Goal: Feedback & Contribution: Submit feedback/report problem

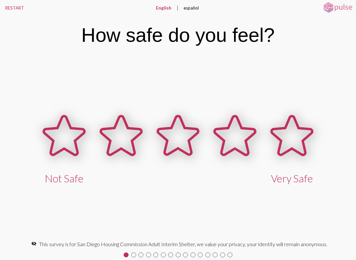
click at [239, 140] on icon at bounding box center [235, 135] width 41 height 39
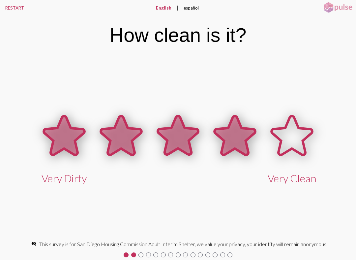
click at [239, 133] on icon at bounding box center [235, 135] width 41 height 39
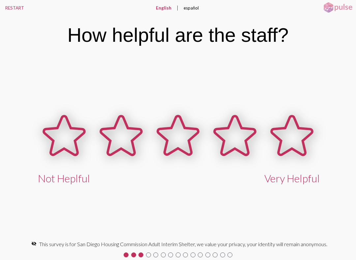
click at [241, 137] on icon at bounding box center [235, 135] width 41 height 39
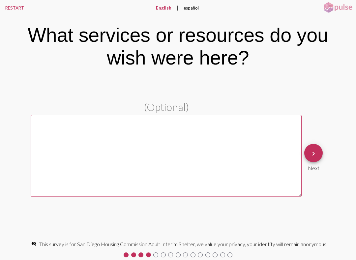
click at [143, 144] on textarea at bounding box center [166, 156] width 271 height 82
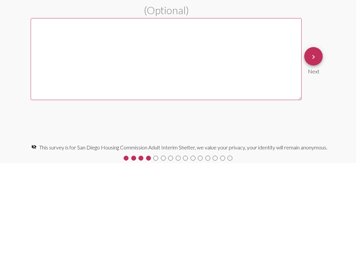
click at [316, 150] on mat-icon "keyboard_arrow_right" at bounding box center [314, 154] width 8 height 8
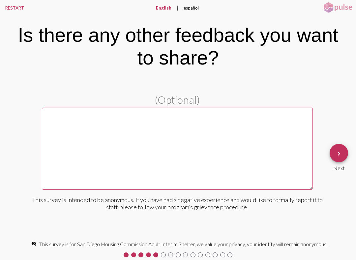
click at [342, 151] on mat-icon "keyboard_arrow_right" at bounding box center [339, 154] width 8 height 8
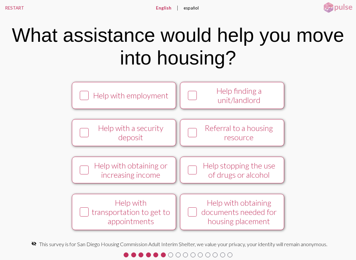
click at [82, 135] on icon at bounding box center [84, 133] width 8 height 8
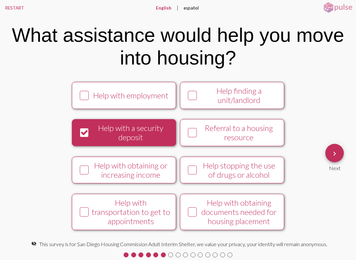
click at [91, 216] on div "Help with transportation to get to appointments" at bounding box center [130, 212] width 79 height 28
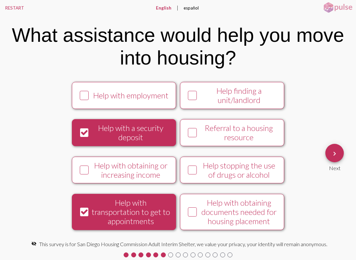
click at [338, 155] on mat-icon "keyboard_arrow_right" at bounding box center [335, 154] width 8 height 8
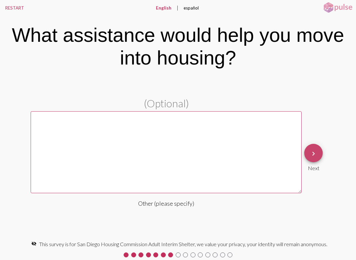
click at [316, 153] on mat-icon "keyboard_arrow_right" at bounding box center [314, 154] width 8 height 8
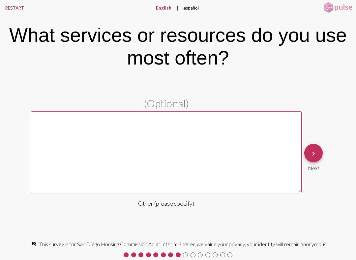
click at [318, 149] on button "keyboard_arrow_right" at bounding box center [313, 153] width 18 height 18
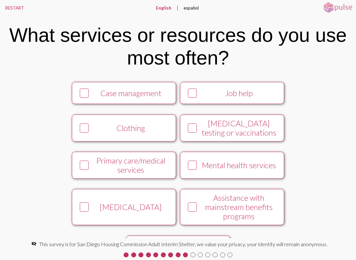
click at [324, 152] on div "Case management Job help Clothing [MEDICAL_DATA] testing or vaccinations Primar…" at bounding box center [178, 158] width 356 height 162
click at [330, 142] on div "Case management Job help Clothing [MEDICAL_DATA] testing or vaccinations Primar…" at bounding box center [178, 158] width 356 height 162
click at [334, 110] on div "Case management Job help Clothing [MEDICAL_DATA] testing or vaccinations Primar…" at bounding box center [178, 158] width 356 height 162
click at [198, 214] on div at bounding box center [193, 208] width 14 height 14
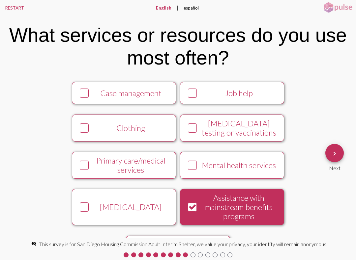
click at [335, 154] on mat-icon "keyboard_arrow_right" at bounding box center [335, 154] width 8 height 8
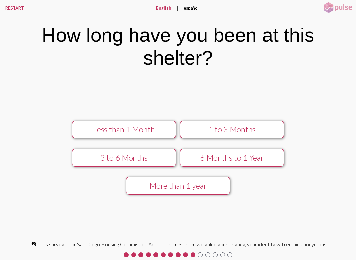
click at [238, 129] on div "1 to 3 Months" at bounding box center [232, 129] width 93 height 9
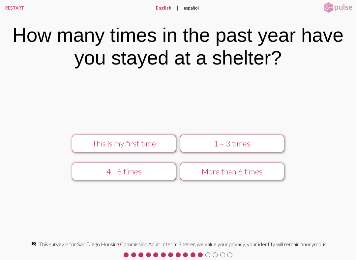
click at [156, 143] on div "This is my first time" at bounding box center [123, 143] width 93 height 9
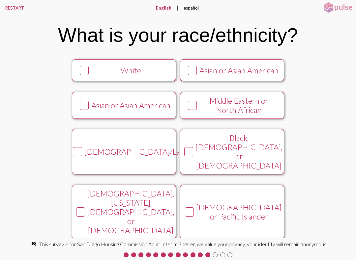
click at [156, 75] on div "White" at bounding box center [130, 70] width 79 height 9
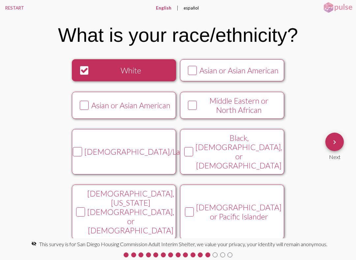
click at [340, 139] on button "keyboard_arrow_right" at bounding box center [334, 142] width 18 height 18
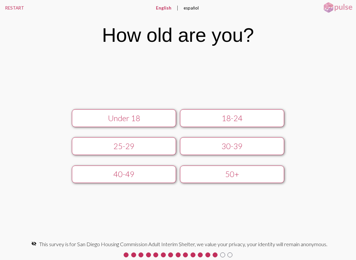
click at [237, 182] on button "50+" at bounding box center [232, 175] width 104 height 18
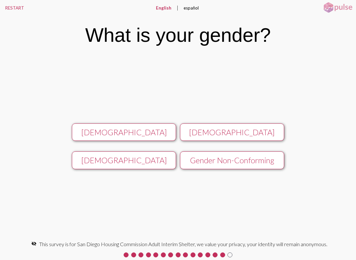
click at [148, 133] on div "[DEMOGRAPHIC_DATA]" at bounding box center [123, 132] width 93 height 9
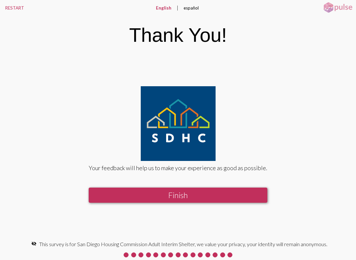
click at [200, 194] on button "Finish" at bounding box center [178, 195] width 179 height 15
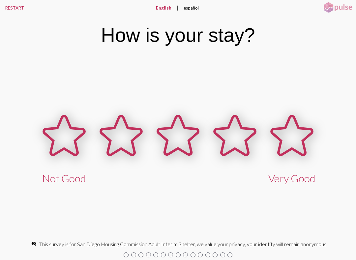
click at [73, 156] on icon at bounding box center [64, 136] width 57 height 57
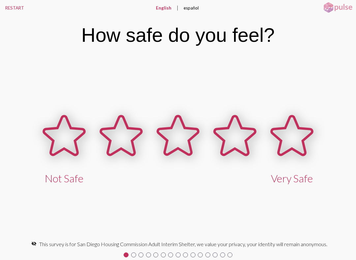
click at [84, 141] on icon at bounding box center [64, 135] width 41 height 39
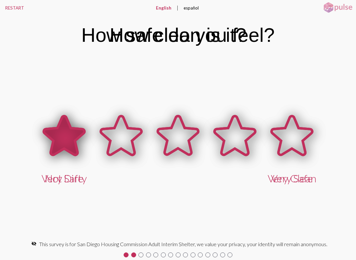
click at [132, 147] on icon at bounding box center [121, 135] width 41 height 39
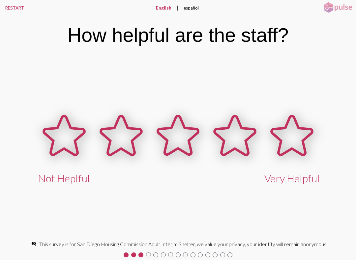
click at [93, 151] on icon at bounding box center [64, 136] width 57 height 57
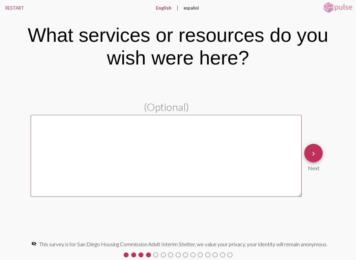
click at [178, 152] on textarea at bounding box center [166, 156] width 271 height 82
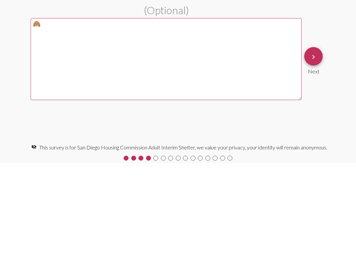
type textarea "🙈"
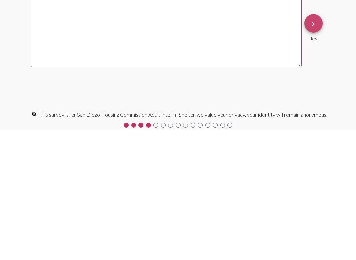
click at [309, 163] on div "Next" at bounding box center [313, 167] width 18 height 9
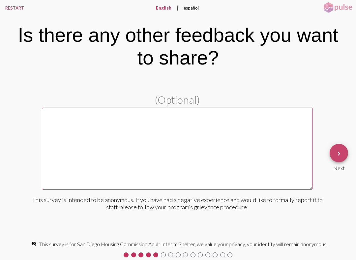
click at [337, 153] on mat-icon "keyboard_arrow_right" at bounding box center [339, 154] width 8 height 8
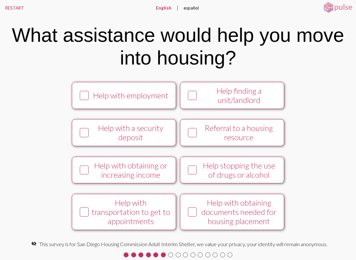
click at [284, 146] on button "Referral to a housing resource" at bounding box center [232, 132] width 104 height 27
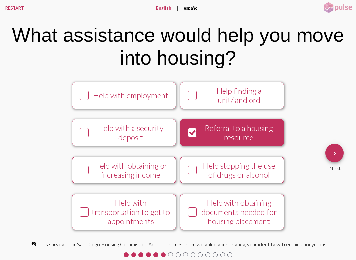
click at [332, 156] on mat-icon "keyboard_arrow_right" at bounding box center [335, 154] width 8 height 8
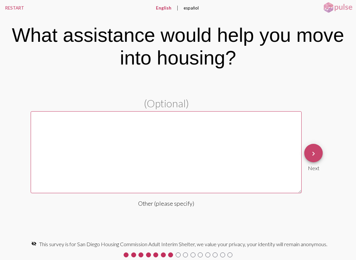
click at [310, 153] on mat-icon "keyboard_arrow_right" at bounding box center [314, 154] width 8 height 8
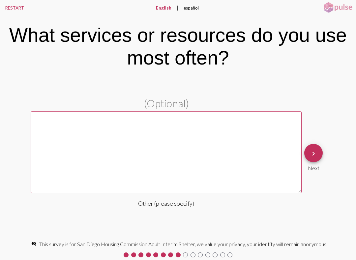
click at [302, 156] on textarea at bounding box center [166, 152] width 271 height 82
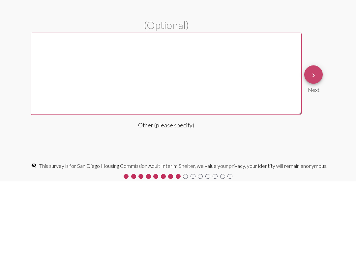
click at [314, 150] on mat-icon "keyboard_arrow_right" at bounding box center [314, 154] width 8 height 8
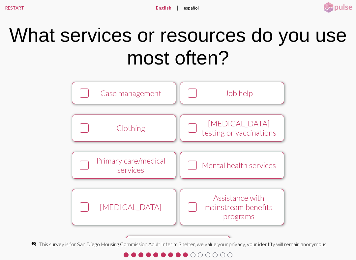
click at [130, 207] on div "[MEDICAL_DATA]" at bounding box center [130, 207] width 79 height 9
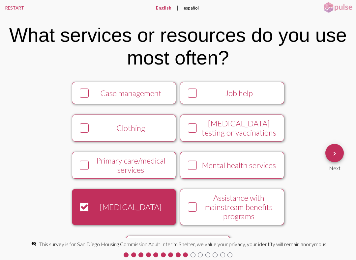
click at [326, 155] on button "keyboard_arrow_right" at bounding box center [334, 153] width 18 height 18
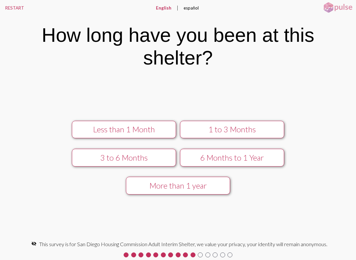
click at [104, 130] on div "Less than 1 Month" at bounding box center [123, 129] width 93 height 9
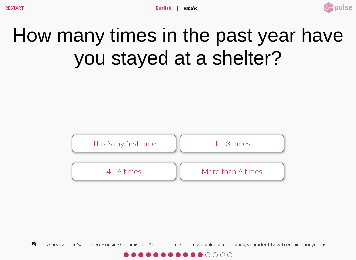
click at [235, 146] on div "1 – 3 times" at bounding box center [232, 143] width 93 height 9
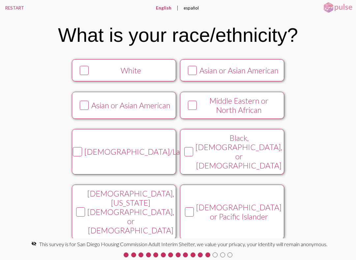
click at [240, 170] on div "Black, [DEMOGRAPHIC_DATA], or [DEMOGRAPHIC_DATA]" at bounding box center [239, 152] width 87 height 37
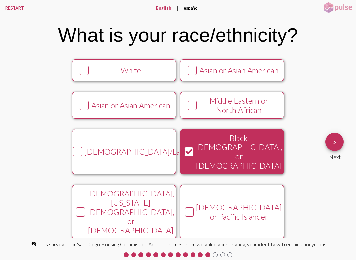
click at [331, 144] on mat-icon "keyboard_arrow_right" at bounding box center [335, 142] width 8 height 8
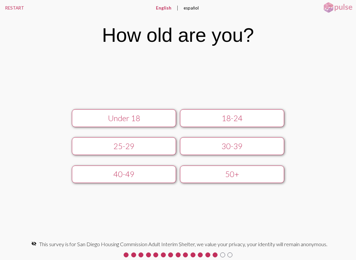
click at [230, 147] on div "30-39" at bounding box center [232, 146] width 93 height 9
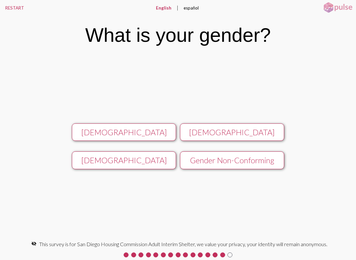
click at [245, 131] on div "[DEMOGRAPHIC_DATA]" at bounding box center [232, 132] width 93 height 9
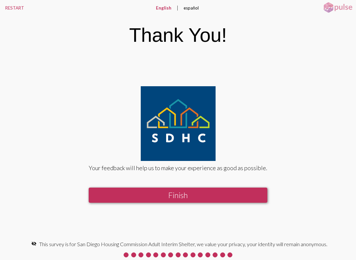
click at [209, 194] on button "Finish" at bounding box center [178, 195] width 179 height 15
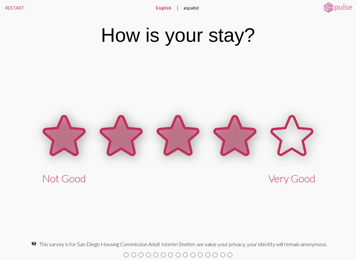
click at [235, 122] on icon at bounding box center [235, 135] width 41 height 39
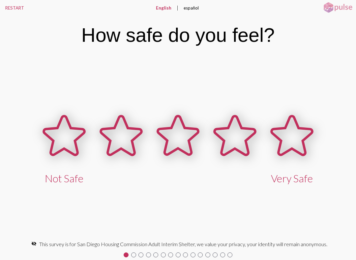
click at [226, 137] on icon at bounding box center [235, 135] width 41 height 39
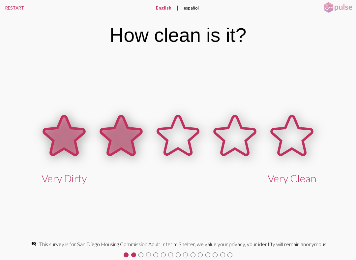
click at [126, 134] on icon at bounding box center [121, 135] width 41 height 39
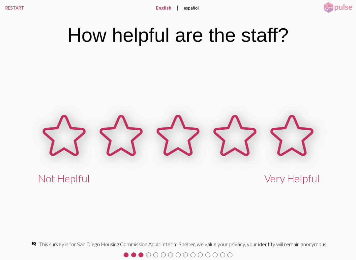
click at [231, 140] on icon at bounding box center [235, 135] width 41 height 39
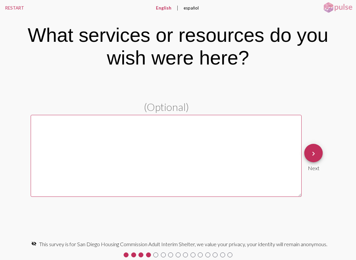
click at [59, 151] on textarea at bounding box center [166, 156] width 271 height 82
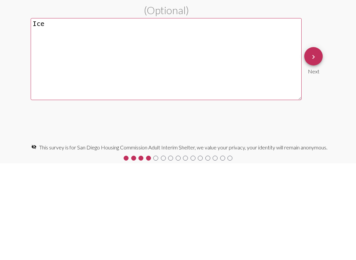
type textarea "Ice"
click at [316, 150] on mat-icon "keyboard_arrow_right" at bounding box center [314, 154] width 8 height 8
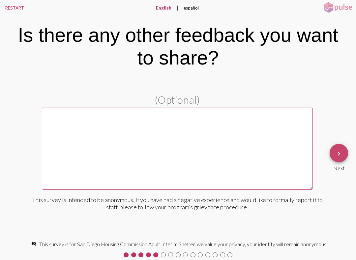
click at [339, 158] on mat-icon "keyboard_arrow_right" at bounding box center [339, 154] width 8 height 8
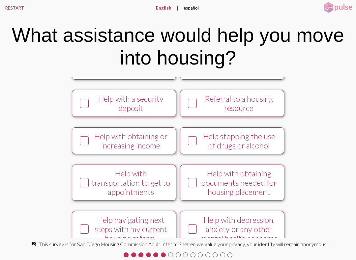
scroll to position [29, 0]
click at [83, 108] on icon at bounding box center [84, 104] width 8 height 8
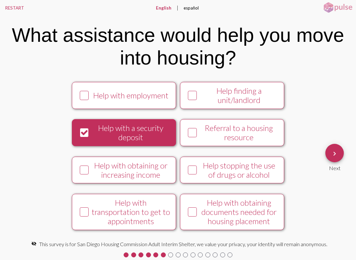
scroll to position [0, 0]
click at [210, 99] on div "Help finding a unit/landlord" at bounding box center [238, 95] width 79 height 18
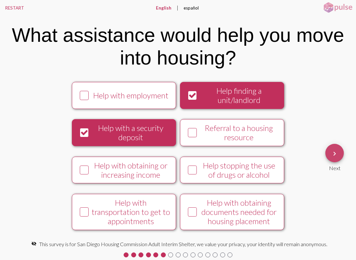
click at [332, 147] on span "keyboard_arrow_right" at bounding box center [335, 153] width 8 height 19
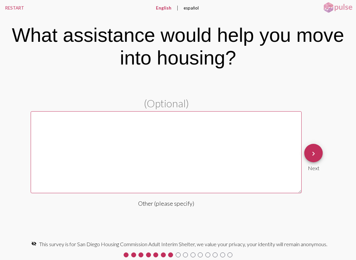
click at [153, 144] on textarea at bounding box center [166, 152] width 271 height 82
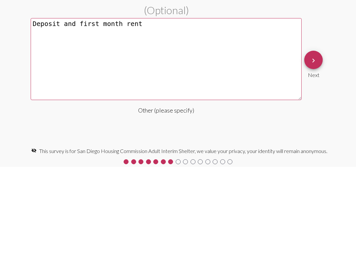
type textarea "Deposit and first month rent"
click at [320, 144] on button "keyboard_arrow_right" at bounding box center [313, 153] width 18 height 18
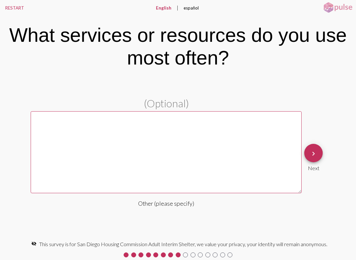
click at [320, 145] on button "keyboard_arrow_right" at bounding box center [313, 153] width 18 height 18
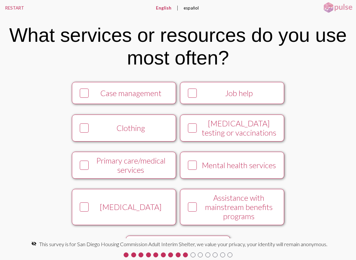
click at [82, 96] on icon at bounding box center [84, 93] width 8 height 8
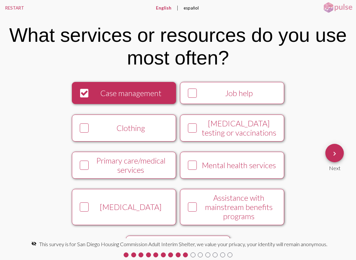
click at [335, 165] on div "Next" at bounding box center [334, 167] width 18 height 9
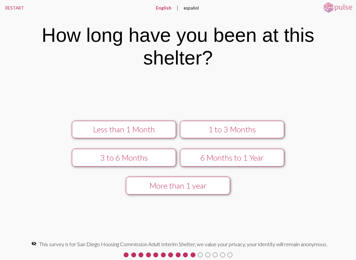
click at [213, 125] on div "1 to 3 Months" at bounding box center [232, 129] width 93 height 9
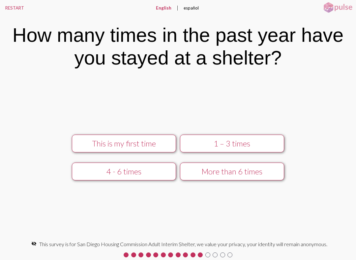
click at [112, 140] on div "This is my first time" at bounding box center [123, 143] width 93 height 9
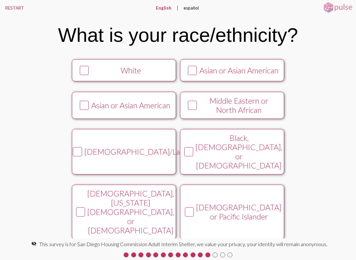
click at [198, 155] on button "Black, [DEMOGRAPHIC_DATA], or [DEMOGRAPHIC_DATA]" at bounding box center [232, 152] width 104 height 46
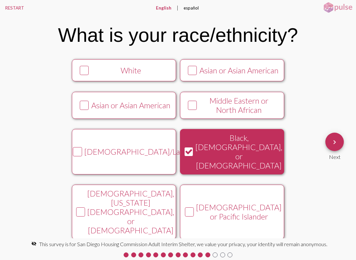
click at [333, 142] on mat-icon "keyboard_arrow_right" at bounding box center [335, 142] width 8 height 8
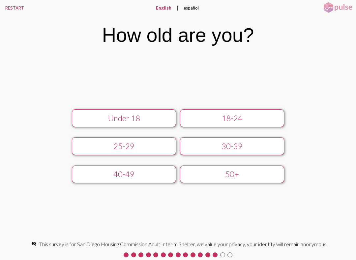
click at [219, 155] on button "30-39" at bounding box center [232, 146] width 104 height 18
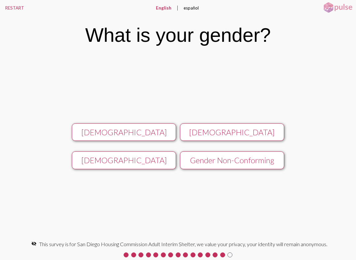
click at [129, 149] on div "[DEMOGRAPHIC_DATA] [DEMOGRAPHIC_DATA] [DEMOGRAPHIC_DATA] Gender Non-Conforming" at bounding box center [178, 146] width 290 height 56
click at [128, 119] on div "[DEMOGRAPHIC_DATA] [DEMOGRAPHIC_DATA] [DEMOGRAPHIC_DATA] Gender Non-Conforming" at bounding box center [178, 146] width 290 height 56
click at [126, 125] on button "[DEMOGRAPHIC_DATA]" at bounding box center [124, 133] width 104 height 18
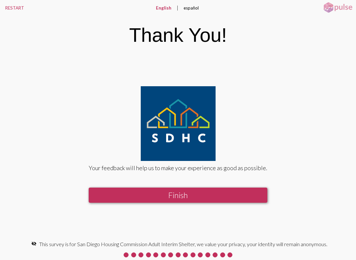
click at [122, 130] on div "Your feedback will help us to make your experience as good as possible. Finish" at bounding box center [178, 146] width 214 height 120
click at [189, 202] on button "Finish" at bounding box center [178, 195] width 179 height 15
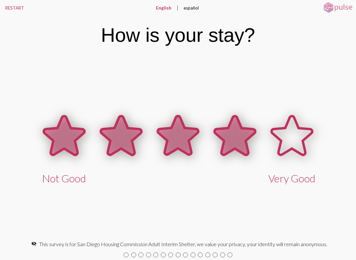
click at [237, 153] on icon at bounding box center [234, 136] width 57 height 57
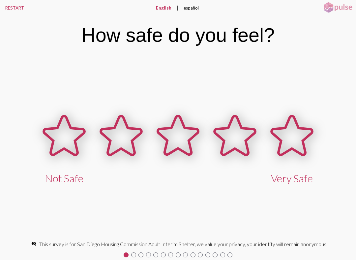
click at [291, 138] on icon at bounding box center [292, 135] width 41 height 39
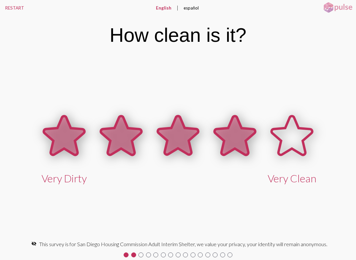
click at [236, 140] on icon at bounding box center [235, 135] width 41 height 39
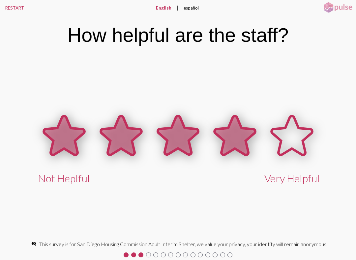
click at [237, 138] on icon at bounding box center [235, 135] width 41 height 39
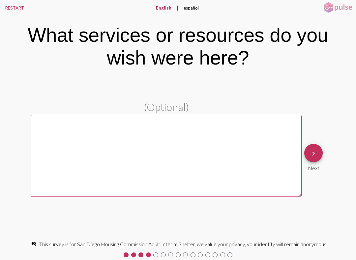
click at [314, 154] on mat-icon "keyboard_arrow_right" at bounding box center [314, 154] width 8 height 8
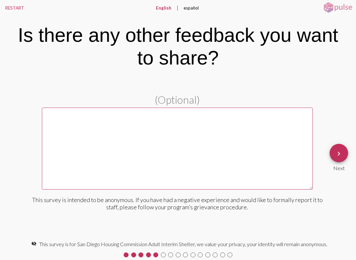
click at [341, 153] on mat-icon "keyboard_arrow_right" at bounding box center [339, 154] width 8 height 8
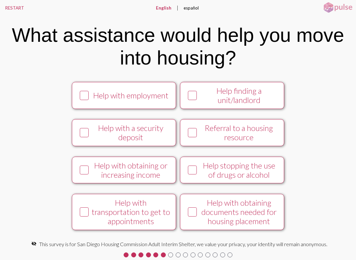
click at [88, 98] on div at bounding box center [84, 96] width 14 height 14
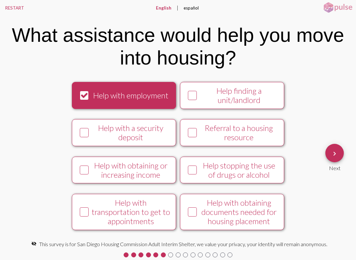
click at [201, 96] on div "Help finding a unit/landlord" at bounding box center [238, 95] width 79 height 18
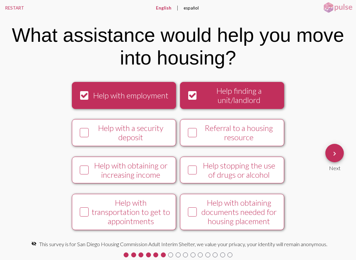
click at [202, 136] on div "Referral to a housing resource" at bounding box center [238, 133] width 79 height 18
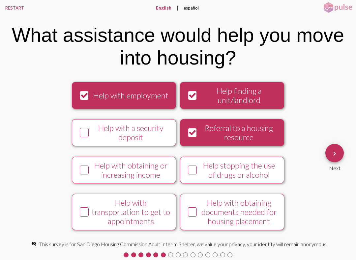
click at [91, 134] on div "Help with a security deposit" at bounding box center [130, 133] width 79 height 18
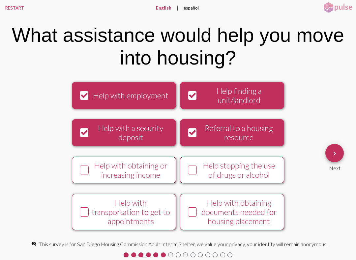
click at [80, 170] on div at bounding box center [84, 171] width 14 height 14
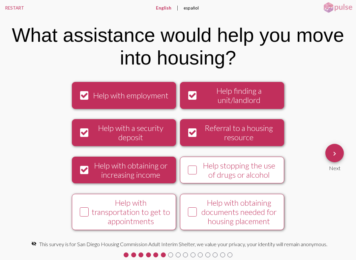
click at [199, 171] on div at bounding box center [193, 171] width 14 height 14
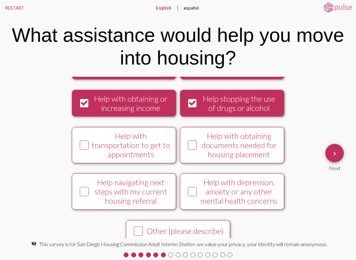
scroll to position [67, 0]
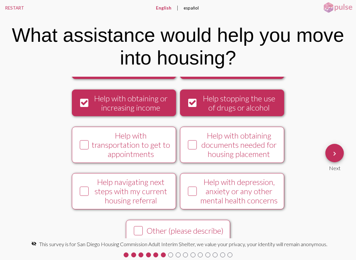
click at [193, 149] on icon at bounding box center [193, 145] width 8 height 8
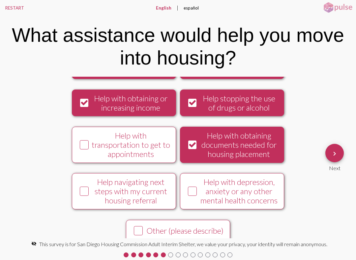
click at [80, 149] on icon at bounding box center [84, 145] width 8 height 8
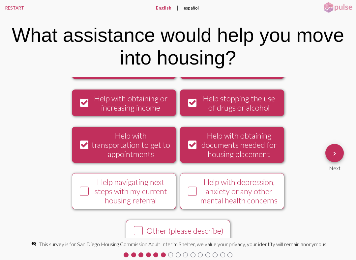
click at [84, 196] on icon at bounding box center [84, 192] width 8 height 8
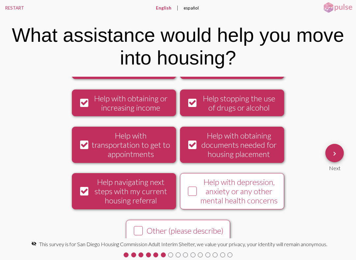
click at [187, 197] on div at bounding box center [193, 192] width 14 height 14
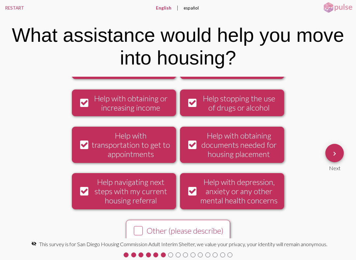
click at [336, 153] on mat-icon "keyboard_arrow_right" at bounding box center [335, 154] width 8 height 8
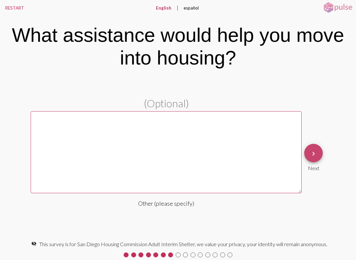
click at [309, 157] on button "keyboard_arrow_right" at bounding box center [313, 153] width 18 height 18
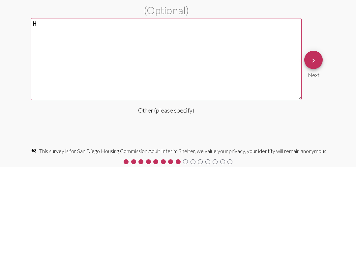
type textarea "H"
click at [311, 144] on span "keyboard_arrow_right" at bounding box center [314, 153] width 8 height 19
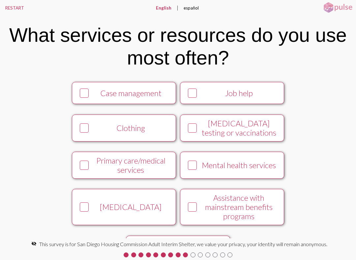
click at [80, 139] on button "Clothing" at bounding box center [124, 128] width 104 height 27
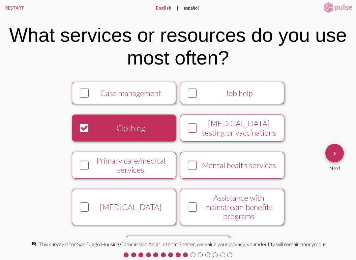
click at [87, 98] on div at bounding box center [84, 93] width 14 height 14
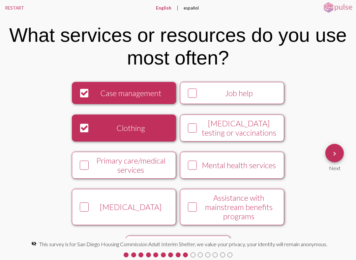
click at [85, 210] on icon at bounding box center [84, 207] width 8 height 8
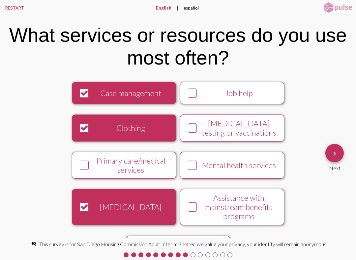
click at [202, 169] on div "Mental health services" at bounding box center [238, 165] width 79 height 9
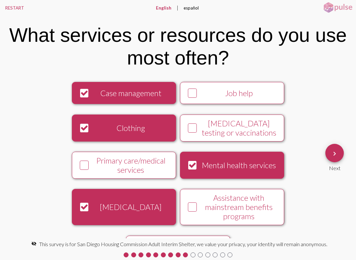
click at [209, 96] on div "Job help" at bounding box center [238, 93] width 79 height 9
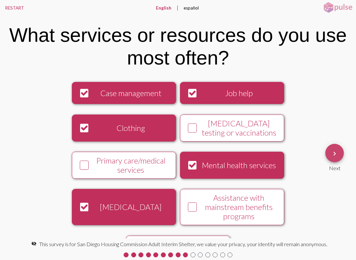
click at [331, 155] on mat-icon "keyboard_arrow_right" at bounding box center [335, 154] width 8 height 8
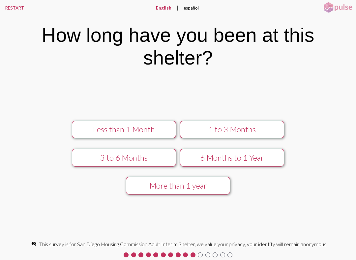
click at [239, 131] on div "1 to 3 Months" at bounding box center [232, 129] width 93 height 9
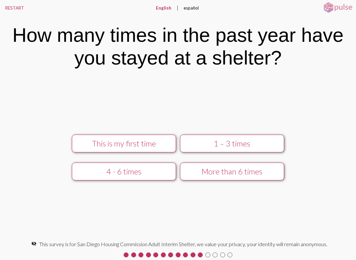
click at [145, 144] on div "This is my first time" at bounding box center [123, 143] width 93 height 9
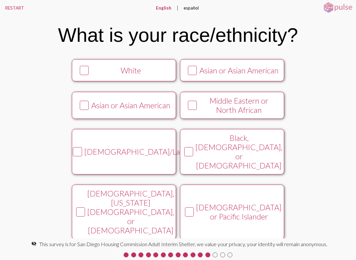
click at [212, 159] on div "Black, [DEMOGRAPHIC_DATA], or [DEMOGRAPHIC_DATA]" at bounding box center [239, 152] width 87 height 37
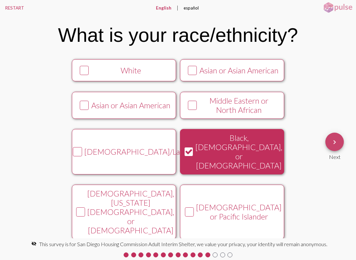
click at [334, 138] on mat-icon "keyboard_arrow_right" at bounding box center [335, 142] width 8 height 8
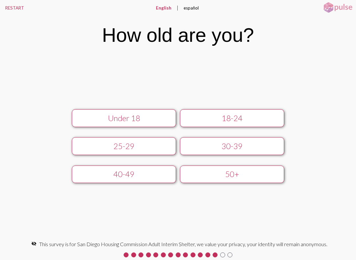
click at [236, 147] on div "30-39" at bounding box center [232, 146] width 93 height 9
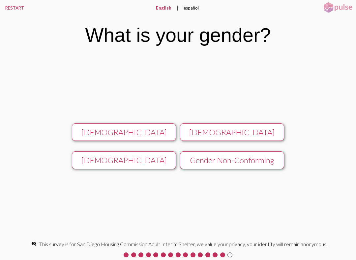
click at [148, 127] on button "[DEMOGRAPHIC_DATA]" at bounding box center [124, 133] width 104 height 18
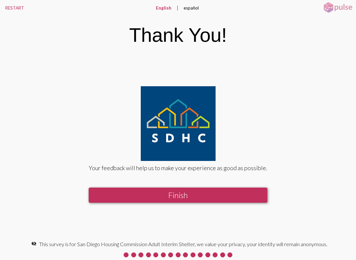
click at [207, 195] on button "Finish" at bounding box center [178, 195] width 179 height 15
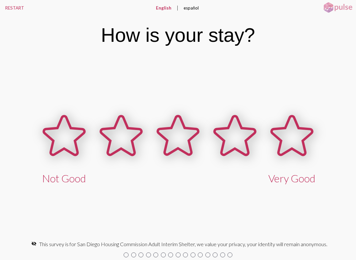
click at [267, 115] on icon at bounding box center [291, 136] width 57 height 57
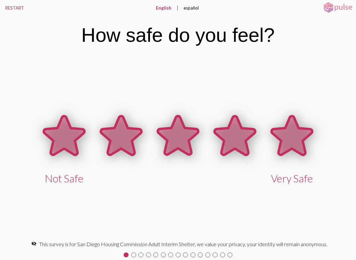
click at [298, 127] on icon at bounding box center [292, 135] width 41 height 39
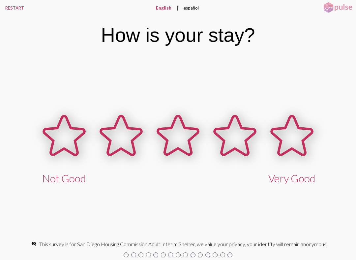
click at [304, 146] on icon at bounding box center [292, 135] width 41 height 39
click at [60, 141] on icon at bounding box center [64, 135] width 41 height 39
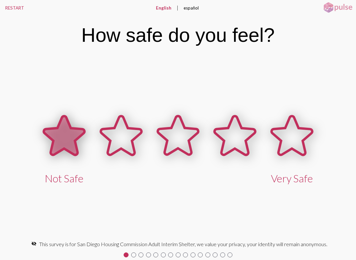
click at [60, 139] on icon at bounding box center [64, 135] width 41 height 39
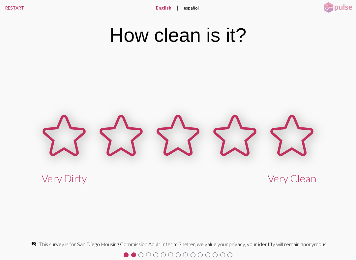
click at [175, 136] on icon at bounding box center [178, 135] width 41 height 39
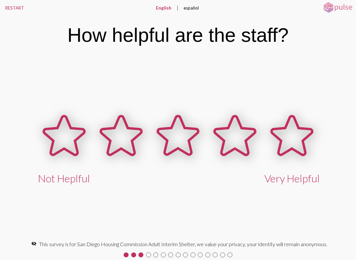
click at [62, 135] on icon at bounding box center [64, 135] width 41 height 39
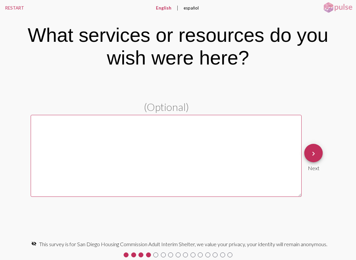
click at [73, 138] on textarea at bounding box center [166, 156] width 271 height 82
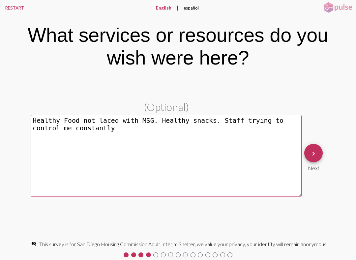
click at [286, 122] on textarea "Healthy Food not laced with MSG. Healthy snacks. Staff trying to control me con…" at bounding box center [166, 156] width 271 height 82
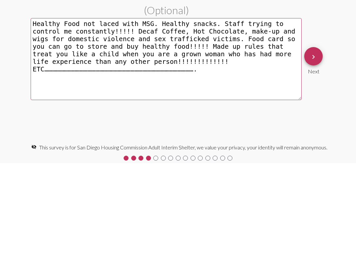
type textarea "Healthy Food not laced with MSG. Healthy snacks. Staff trying to control me con…"
click at [317, 150] on mat-icon "keyboard_arrow_right" at bounding box center [314, 154] width 8 height 8
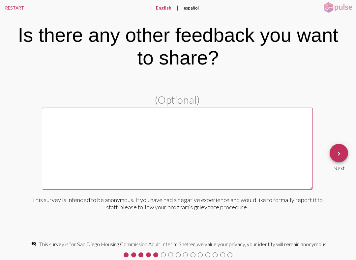
click at [98, 135] on textarea at bounding box center [177, 149] width 271 height 82
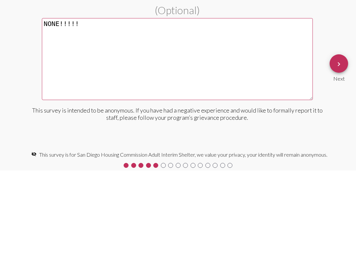
type textarea "NONE!!!!!"
click at [339, 150] on mat-icon "keyboard_arrow_right" at bounding box center [339, 154] width 8 height 8
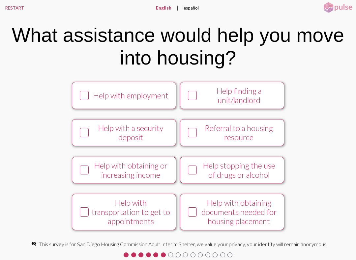
click at [85, 173] on icon at bounding box center [84, 170] width 8 height 8
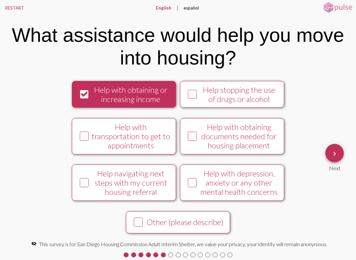
scroll to position [89, 0]
click at [80, 179] on icon at bounding box center [84, 183] width 8 height 8
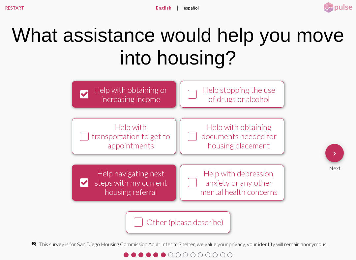
click at [82, 90] on icon at bounding box center [84, 94] width 8 height 8
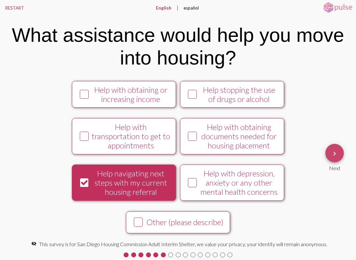
click at [339, 152] on mat-icon "keyboard_arrow_right" at bounding box center [335, 154] width 8 height 8
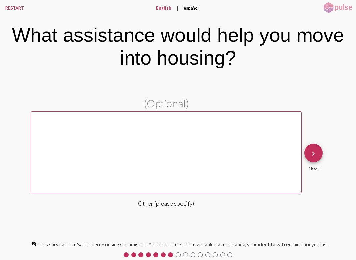
click at [68, 130] on textarea at bounding box center [166, 152] width 271 height 82
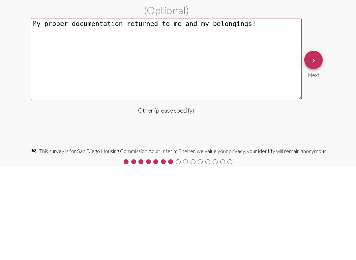
type textarea "My proper documentation returned to me and my belongings!"
click at [319, 144] on button "keyboard_arrow_right" at bounding box center [313, 153] width 18 height 18
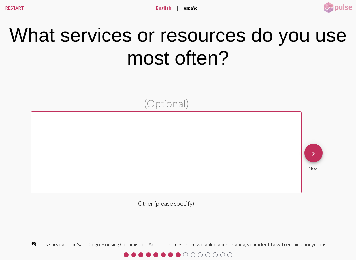
click at [67, 126] on textarea at bounding box center [166, 152] width 271 height 82
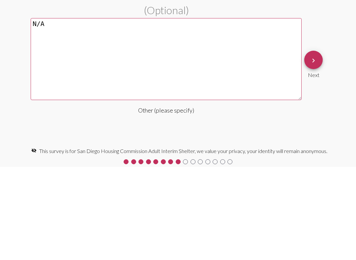
type textarea "N/A"
click at [310, 150] on mat-icon "keyboard_arrow_right" at bounding box center [314, 154] width 8 height 8
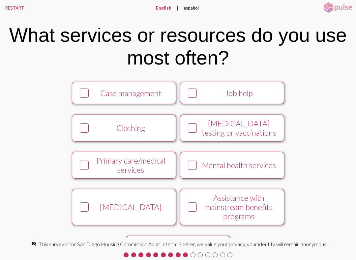
click at [80, 129] on icon at bounding box center [84, 128] width 8 height 8
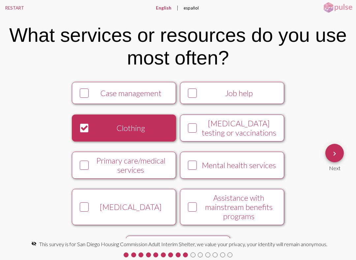
click at [338, 152] on mat-icon "keyboard_arrow_right" at bounding box center [335, 154] width 8 height 8
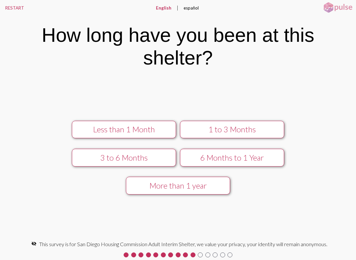
click at [152, 128] on div "Less than 1 Month" at bounding box center [123, 129] width 93 height 9
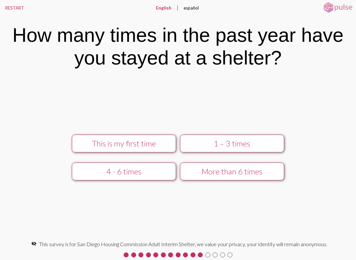
click at [233, 144] on div "1 – 3 times" at bounding box center [232, 143] width 93 height 9
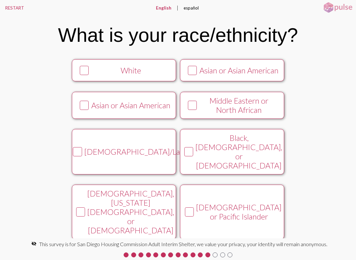
click at [84, 75] on icon at bounding box center [84, 71] width 8 height 8
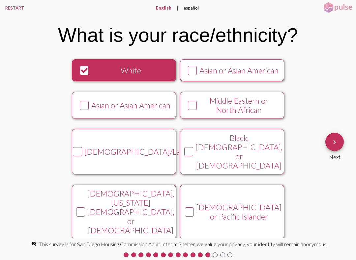
click at [335, 146] on mat-icon "keyboard_arrow_right" at bounding box center [335, 142] width 8 height 8
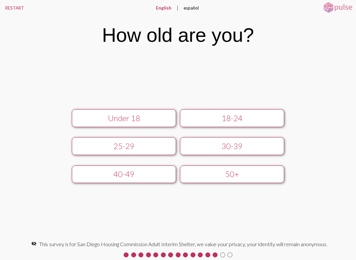
click at [247, 173] on div "50+" at bounding box center [232, 174] width 93 height 9
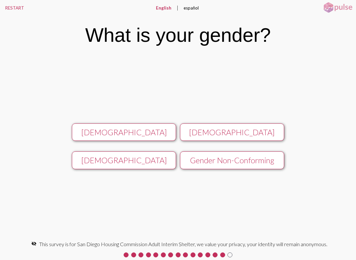
click at [142, 129] on div "[DEMOGRAPHIC_DATA]" at bounding box center [123, 132] width 93 height 9
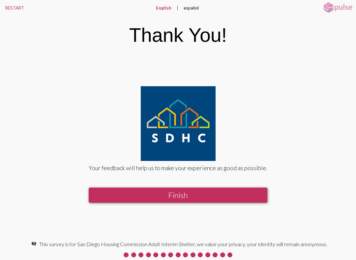
click at [188, 197] on button "Finish" at bounding box center [178, 195] width 179 height 15
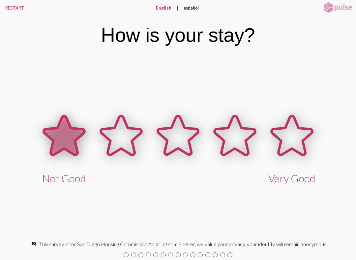
click at [62, 133] on icon at bounding box center [64, 135] width 41 height 39
